Goal: Transaction & Acquisition: Obtain resource

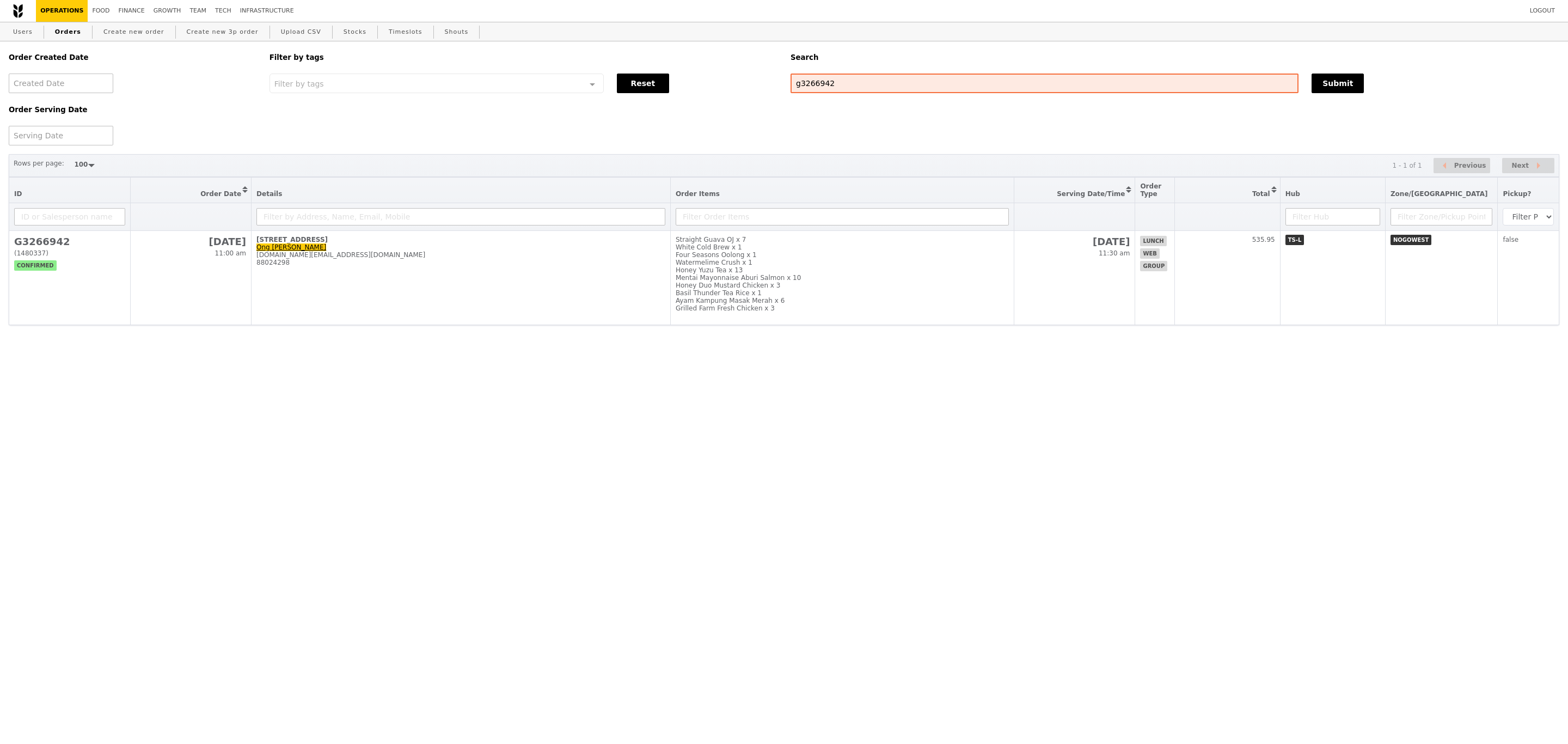
select select "100"
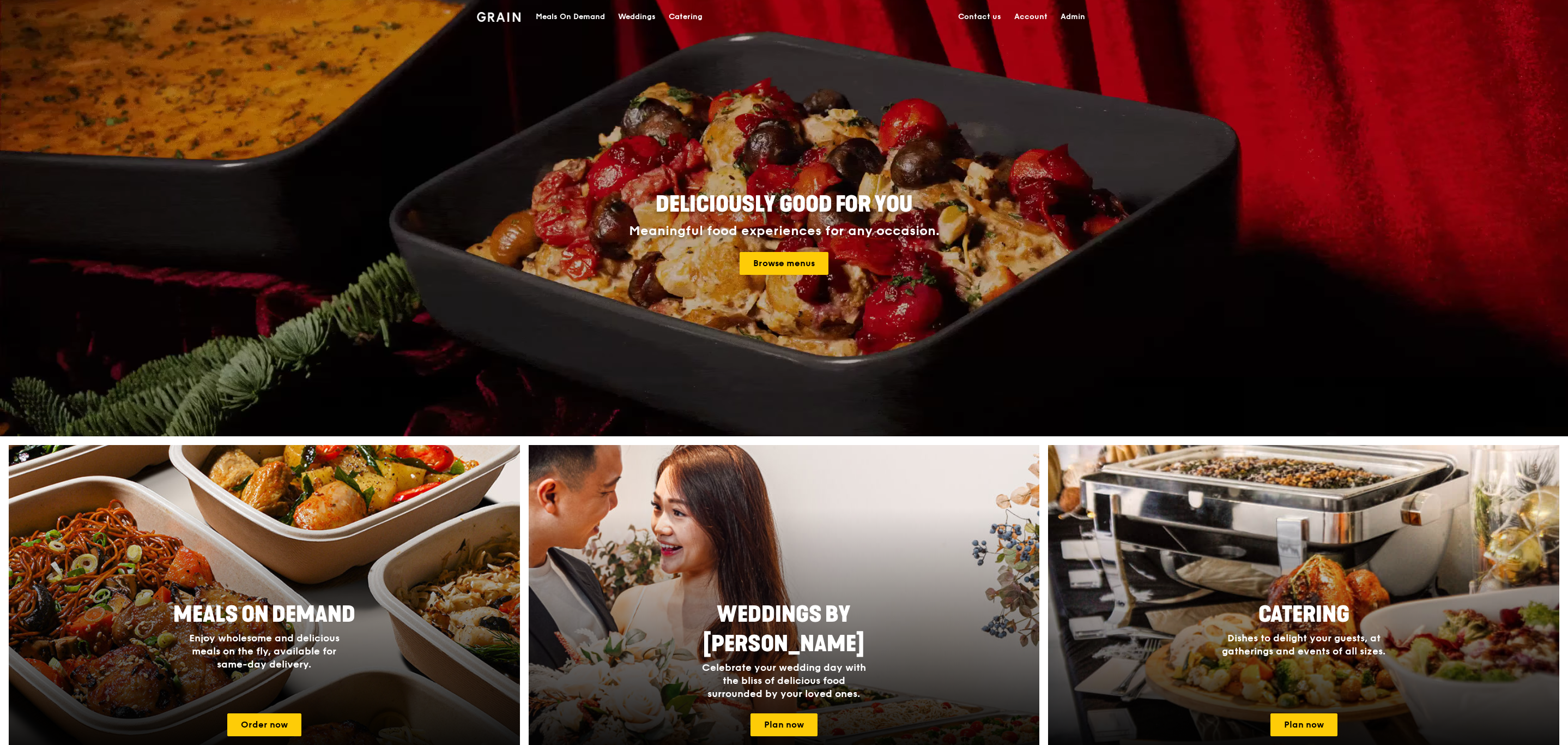
click at [697, 7] on div "Catering" at bounding box center [685, 17] width 34 height 33
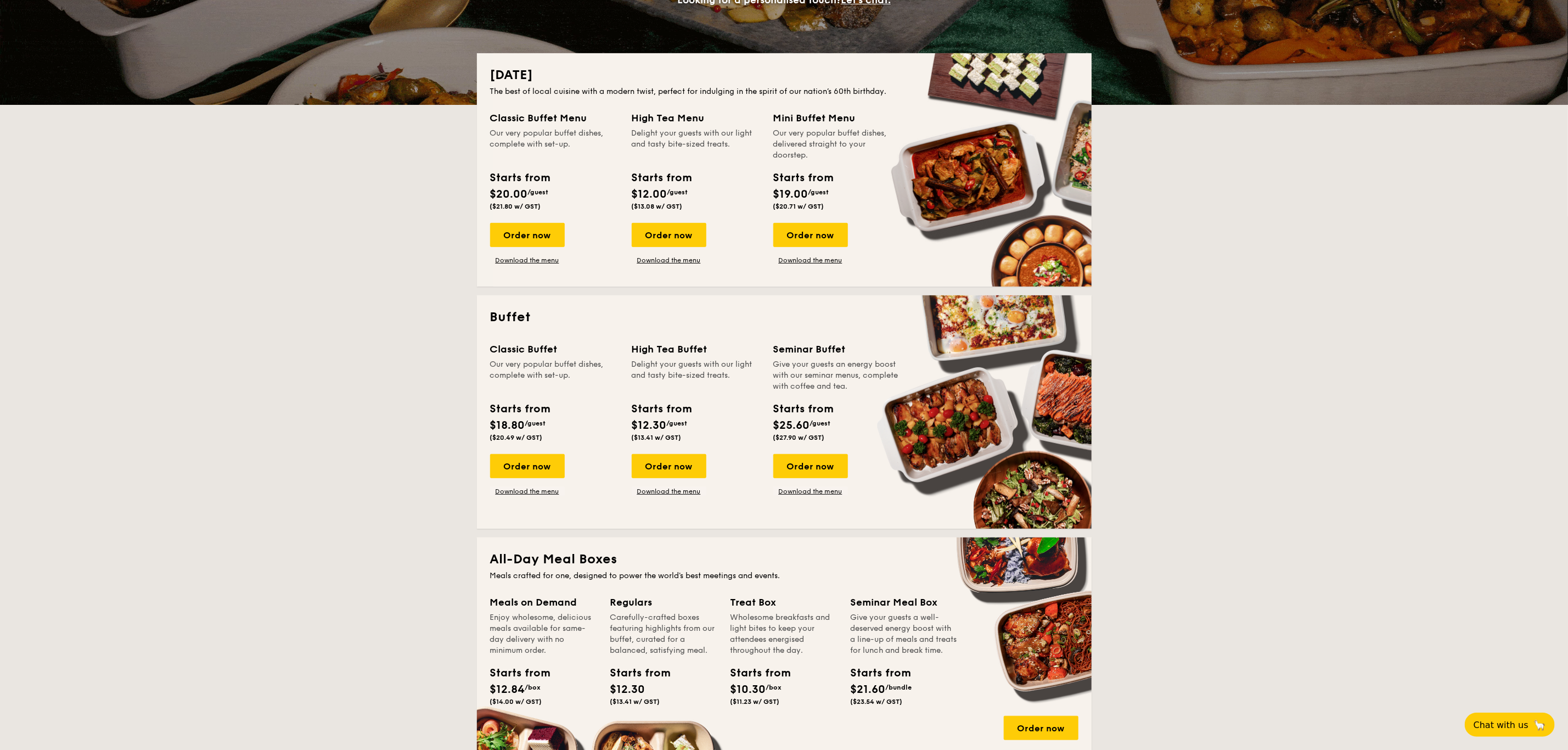
scroll to position [203, 0]
click at [663, 490] on link "Download the menu" at bounding box center [670, 490] width 75 height 9
